Goal: Task Accomplishment & Management: Use online tool/utility

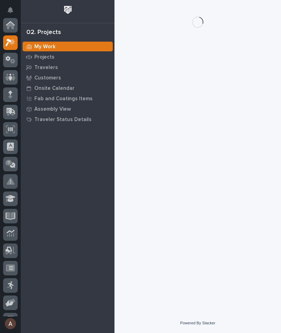
scroll to position [17, 0]
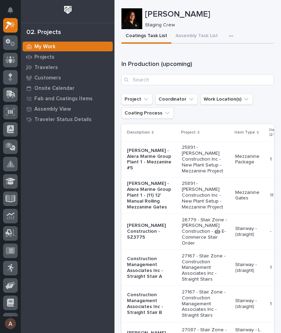
click at [233, 38] on button "button" at bounding box center [232, 36] width 15 height 14
click at [214, 55] on span "Staging Task List" at bounding box center [208, 55] width 37 height 6
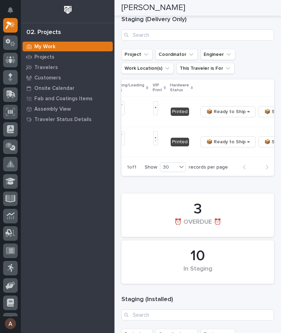
scroll to position [0, 217]
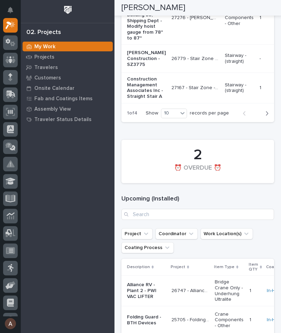
scroll to position [1232, 0]
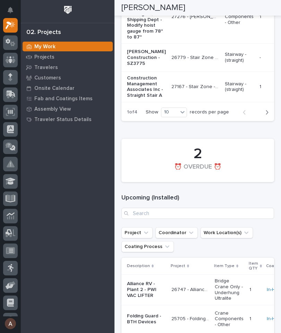
click at [268, 116] on icon "button" at bounding box center [266, 112] width 3 height 6
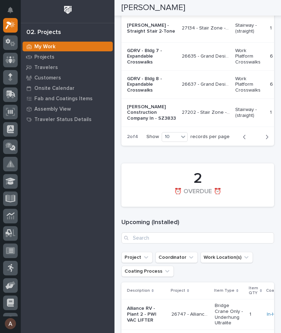
scroll to position [1155, 0]
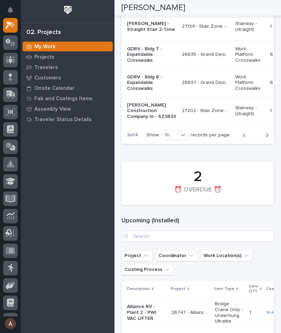
click at [266, 138] on icon "button" at bounding box center [266, 135] width 3 height 6
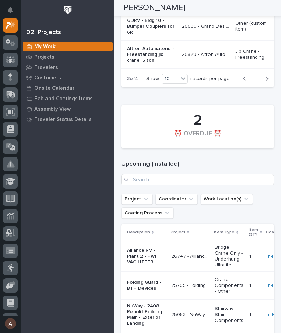
scroll to position [1230, 0]
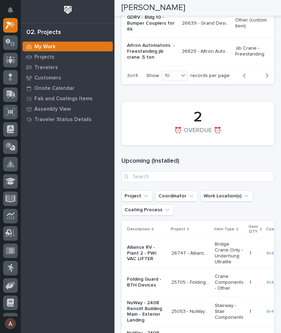
click at [266, 79] on icon "button" at bounding box center [266, 76] width 3 height 6
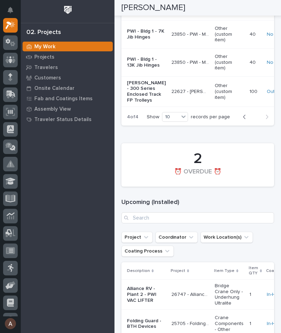
scroll to position [1058, 0]
click at [244, 119] on icon "button" at bounding box center [244, 116] width 2 height 4
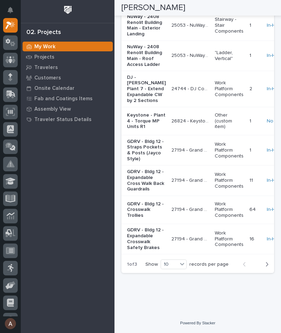
scroll to position [1677, 0]
click at [269, 267] on button "Next" at bounding box center [265, 264] width 18 height 6
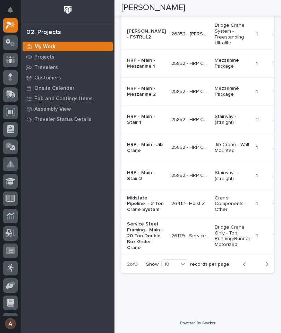
scroll to position [1604, 0]
click at [270, 267] on button "Next" at bounding box center [265, 264] width 18 height 6
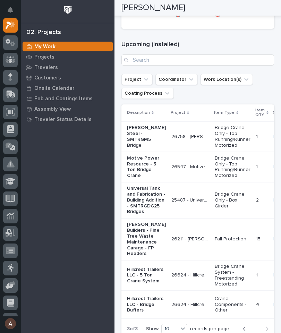
scroll to position [1345, 0]
